Goal: Task Accomplishment & Management: Complete application form

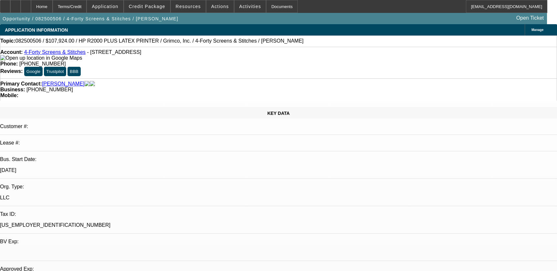
select select "0"
select select "6"
select select "0"
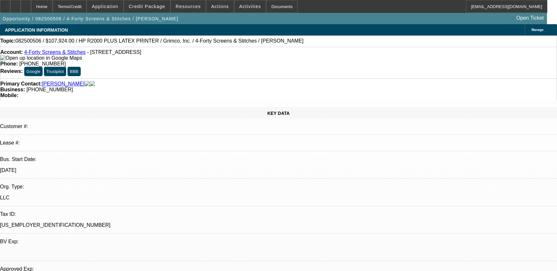
select select "0"
select select "6"
select select "0"
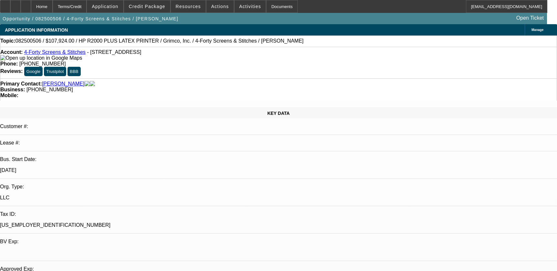
select select "0"
select select "6"
select select "0"
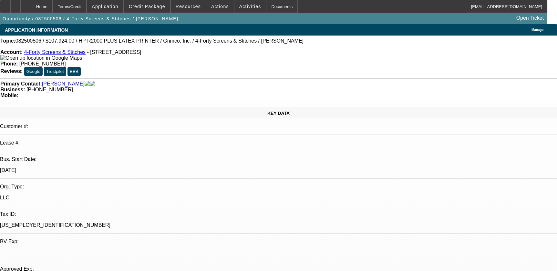
select select "6"
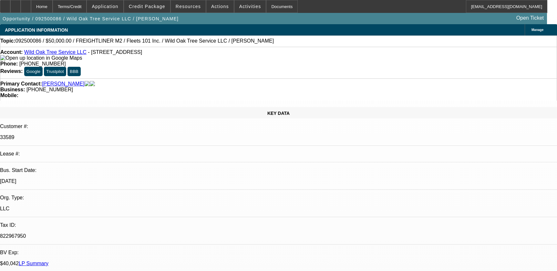
select select "0"
select select "2"
select select "0"
select select "6"
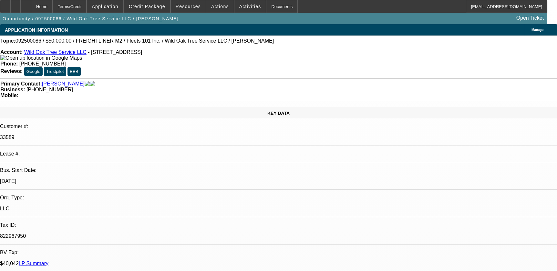
select select "0"
select select "2"
select select "0.1"
select select "4"
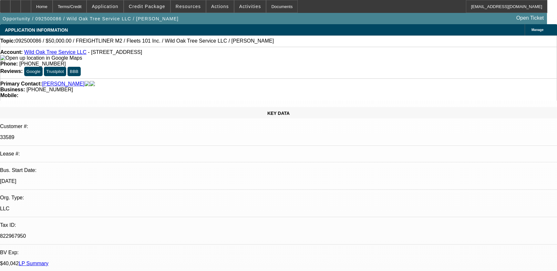
select select "0.1"
select select "2"
select select "0.1"
select select "4"
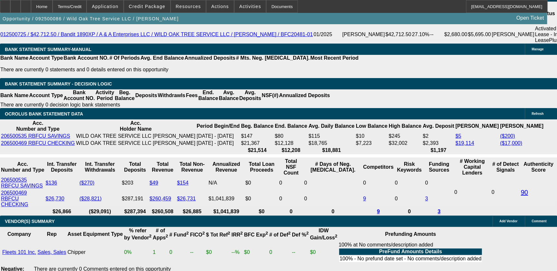
scroll to position [1204, 0]
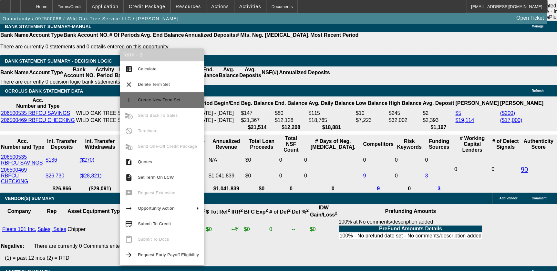
click at [167, 103] on span "Create New Term Set" at bounding box center [168, 100] width 61 height 8
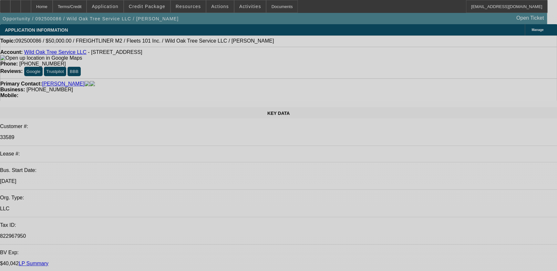
select select "0"
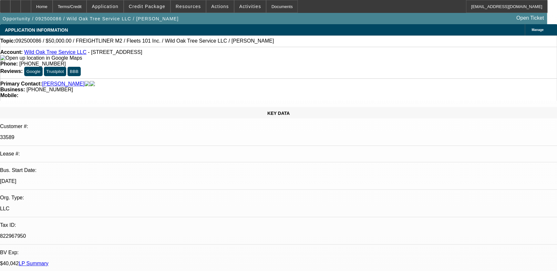
select select "2"
select select "0"
select select "2"
select select "0"
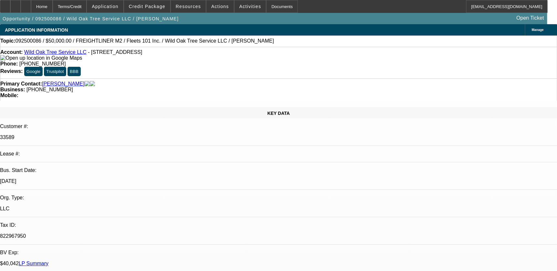
select select "0"
select select "2"
select select "0.1"
select select "2"
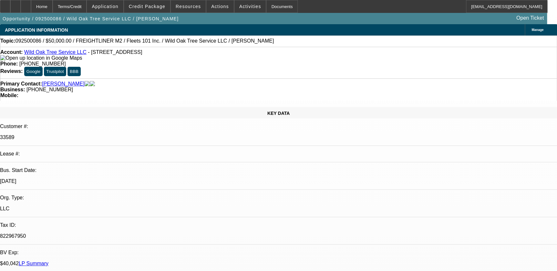
select select "0.1"
select select "1"
select select "2"
select select "6"
select select "1"
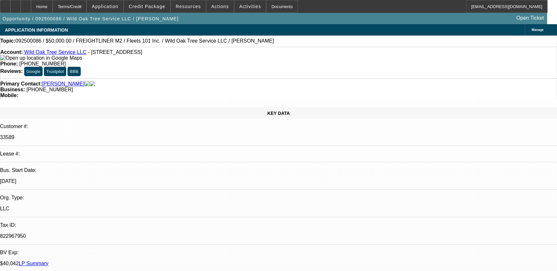
select select "2"
select select "6"
select select "1"
select select "2"
select select "4"
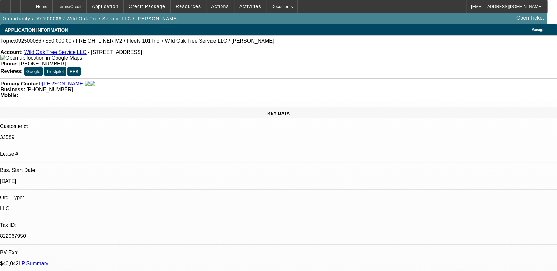
select select "1"
select select "2"
select select "4"
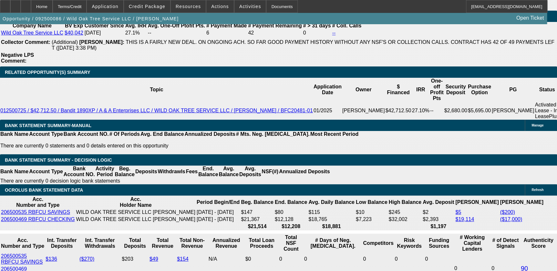
scroll to position [1145, 0]
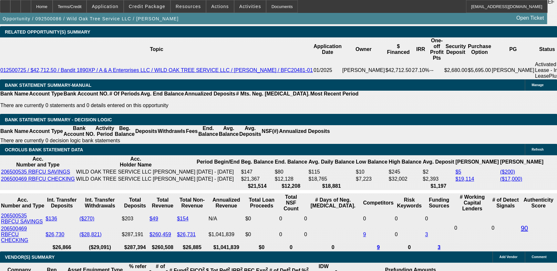
type input "5995"
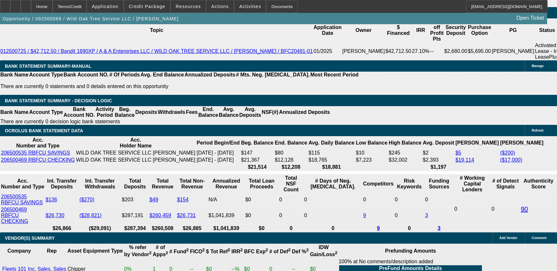
scroll to position [1174, 0]
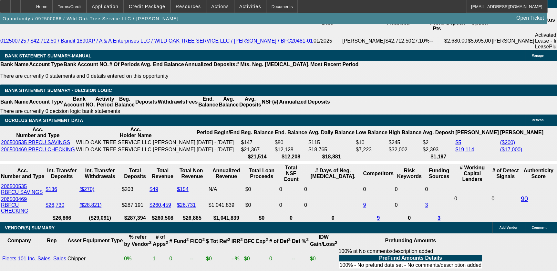
type input "UNKNOWN"
type input "$10,000.00"
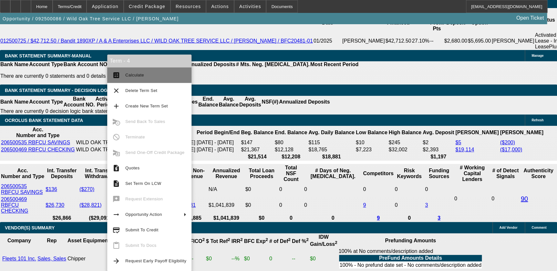
click at [132, 71] on button "calculate Calculate" at bounding box center [149, 76] width 84 height 16
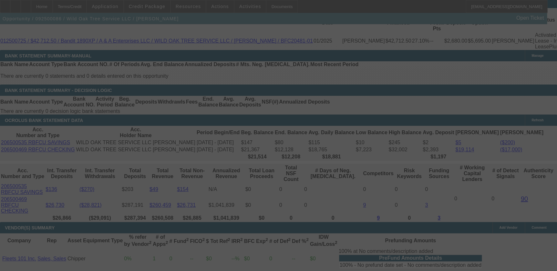
select select "0"
select select "2"
select select "0"
select select "6"
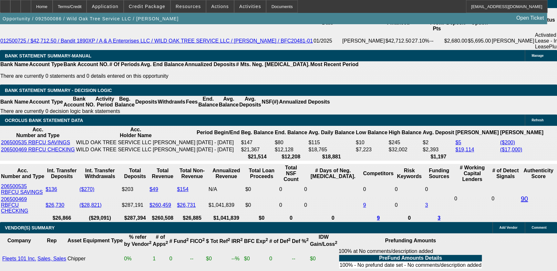
scroll to position [1204, 0]
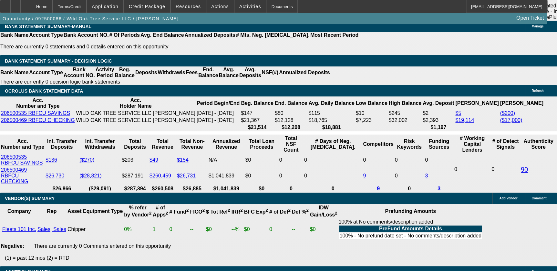
type input "59"
type input "UNKNOWN"
type input "$5,995.00"
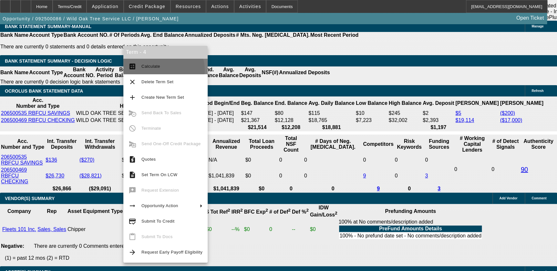
click at [159, 70] on span "Calculate" at bounding box center [171, 67] width 61 height 8
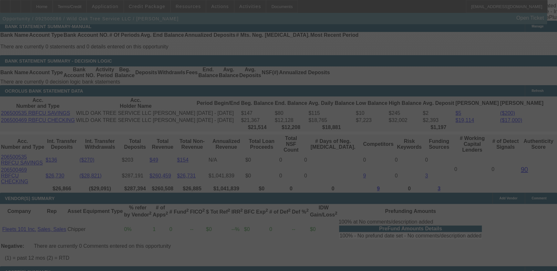
select select "0"
select select "2"
select select "0"
select select "6"
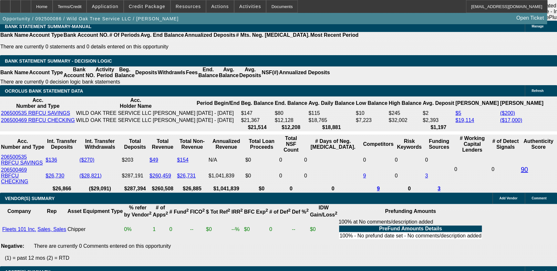
radio input "true"
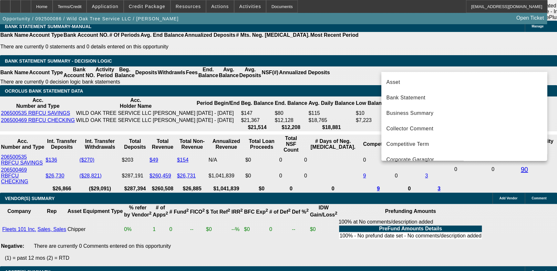
scroll to position [53, 0]
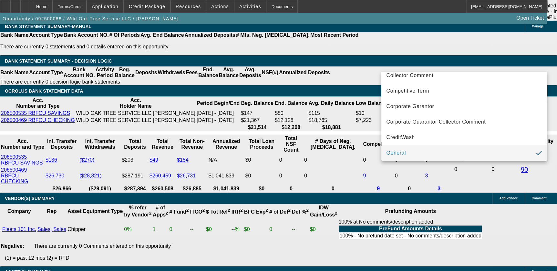
click at [443, 210] on div at bounding box center [278, 135] width 557 height 271
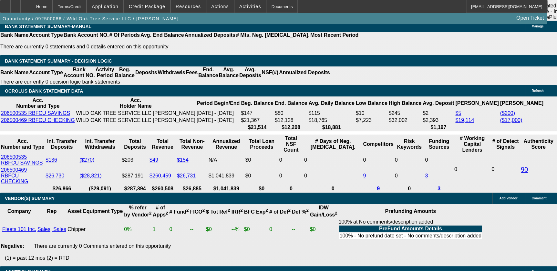
type textarea "might try to find another truck around same price but lower miles, had chipper …"
radio input "true"
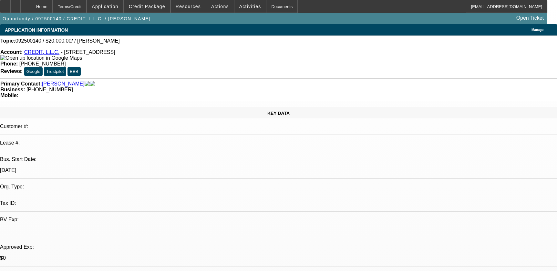
select select "0"
select select "2"
select select "0.1"
select select "4"
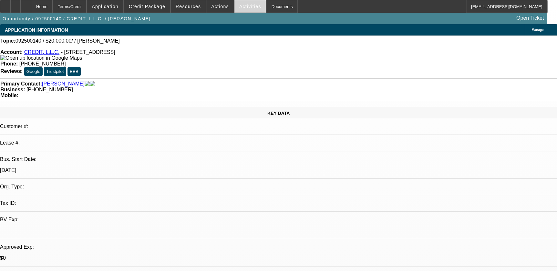
click at [245, 9] on span at bounding box center [251, 7] width 32 height 16
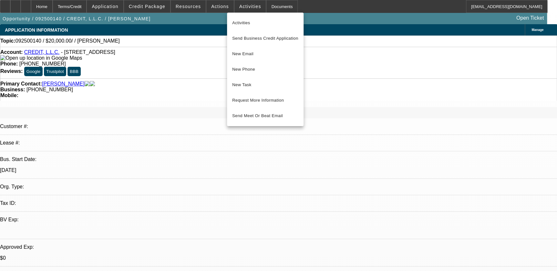
click at [211, 5] on div at bounding box center [278, 135] width 557 height 271
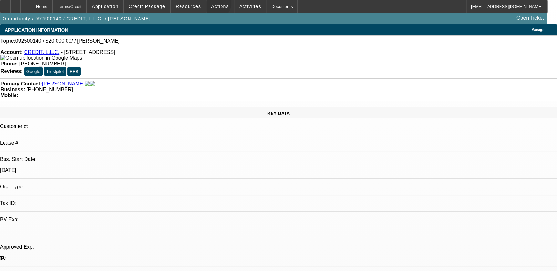
click at [211, 5] on span "Actions" at bounding box center [220, 6] width 18 height 5
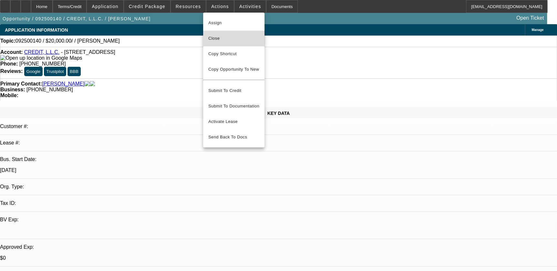
click at [228, 35] on span "Close" at bounding box center [233, 39] width 51 height 8
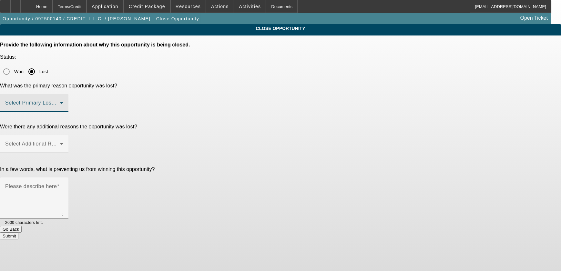
click at [60, 102] on span at bounding box center [32, 106] width 55 height 8
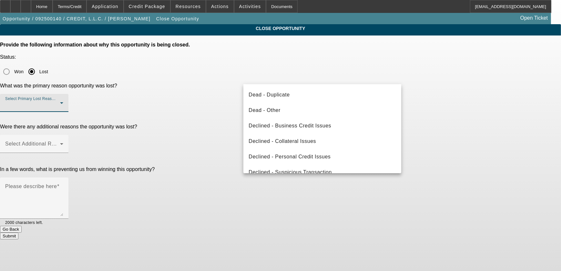
scroll to position [87, 0]
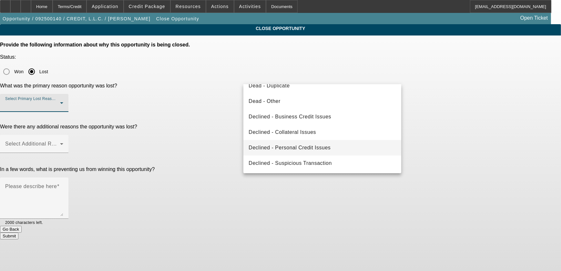
click at [304, 141] on mat-option "Declined - Personal Credit Issues" at bounding box center [323, 148] width 158 height 16
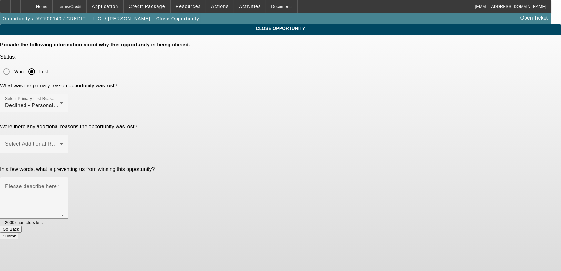
click at [68, 153] on div at bounding box center [34, 156] width 68 height 7
click at [60, 143] on span at bounding box center [32, 147] width 55 height 8
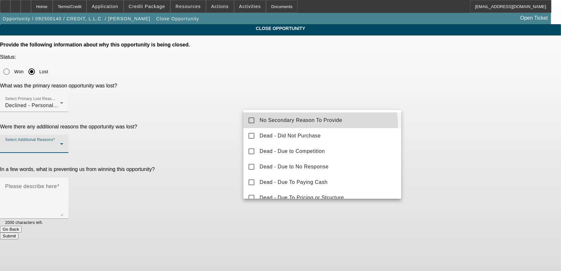
click at [300, 127] on mat-option "No Secondary Reason To Provide" at bounding box center [323, 121] width 158 height 16
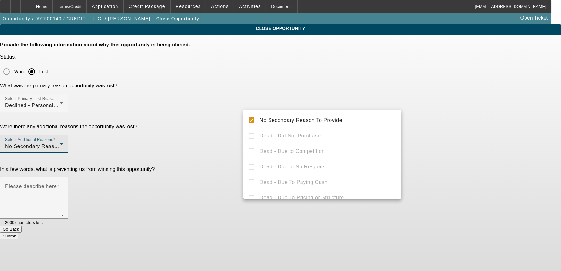
click at [441, 122] on div at bounding box center [280, 135] width 561 height 271
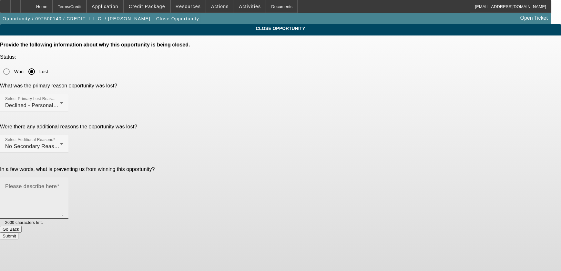
click at [63, 178] on div "Please describe here" at bounding box center [34, 198] width 58 height 41
type textarea "no credit, no dp"
click at [18, 233] on button "Submit" at bounding box center [9, 236] width 18 height 7
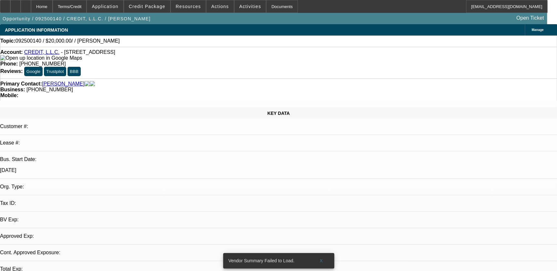
select select "0"
select select "2"
select select "0.1"
select select "1"
select select "2"
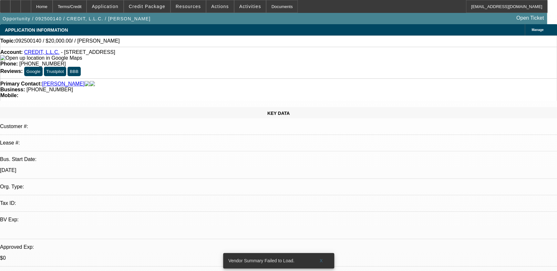
select select "4"
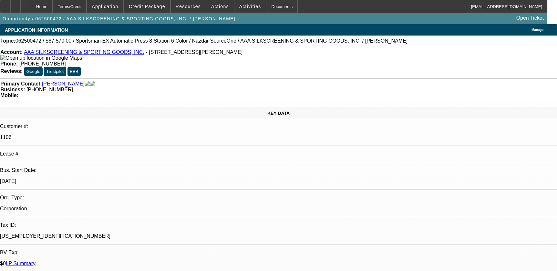
select select "0"
select select "5"
select select "0"
select select "6"
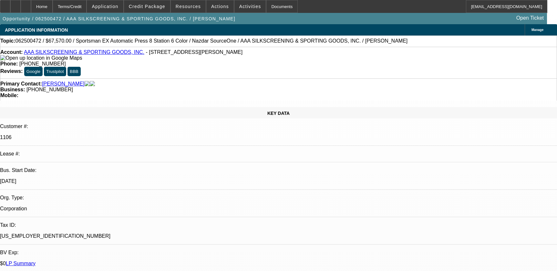
select select "0.1"
select select "2"
select select "0.1"
select select "4"
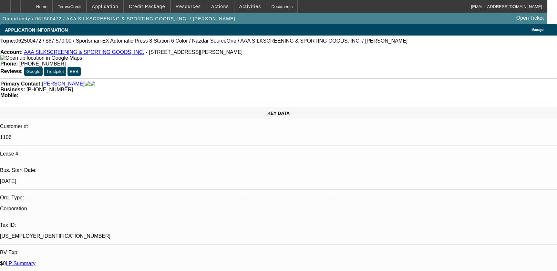
select select "0"
select select "2"
select select "0.1"
select select "4"
select select "0"
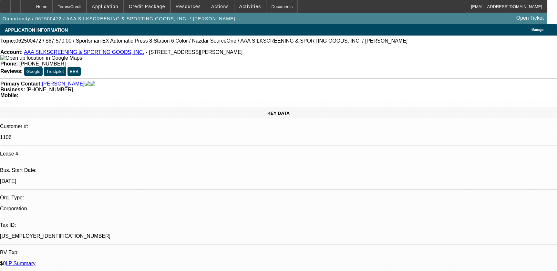
select select "2"
select select "0.1"
select select "4"
